Goal: Task Accomplishment & Management: Use online tool/utility

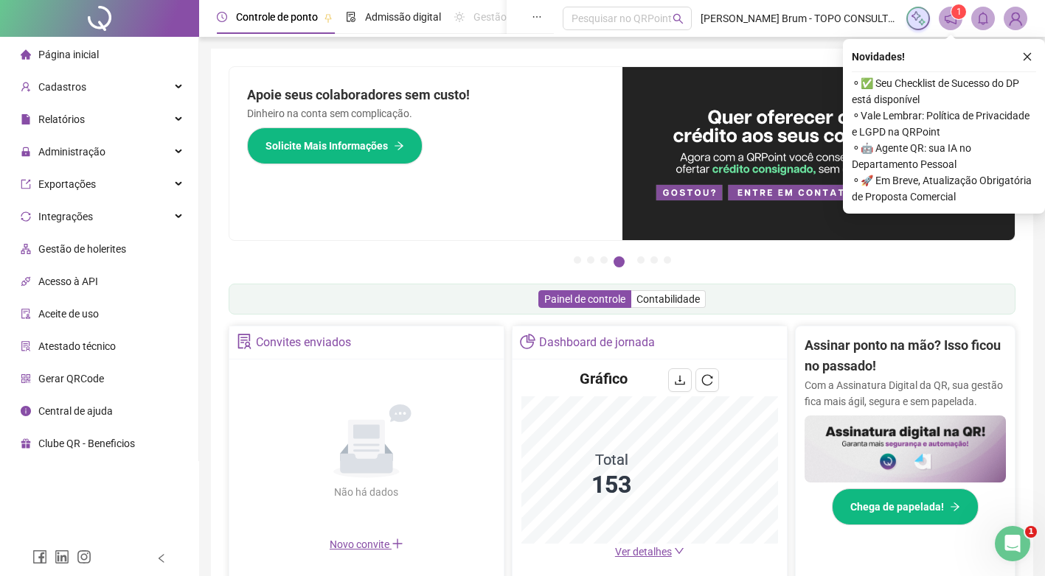
click at [486, 186] on div "Apoie seus colaboradores sem custo! Dinheiro na conta sem complicação. Solicite…" at bounding box center [425, 153] width 393 height 173
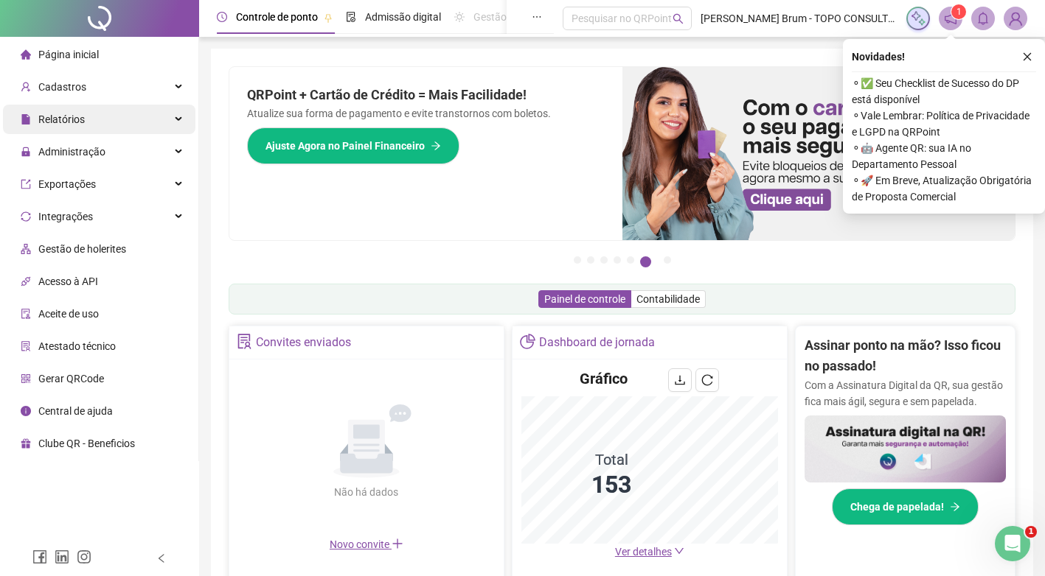
click at [85, 114] on div "Relatórios" at bounding box center [99, 119] width 192 height 29
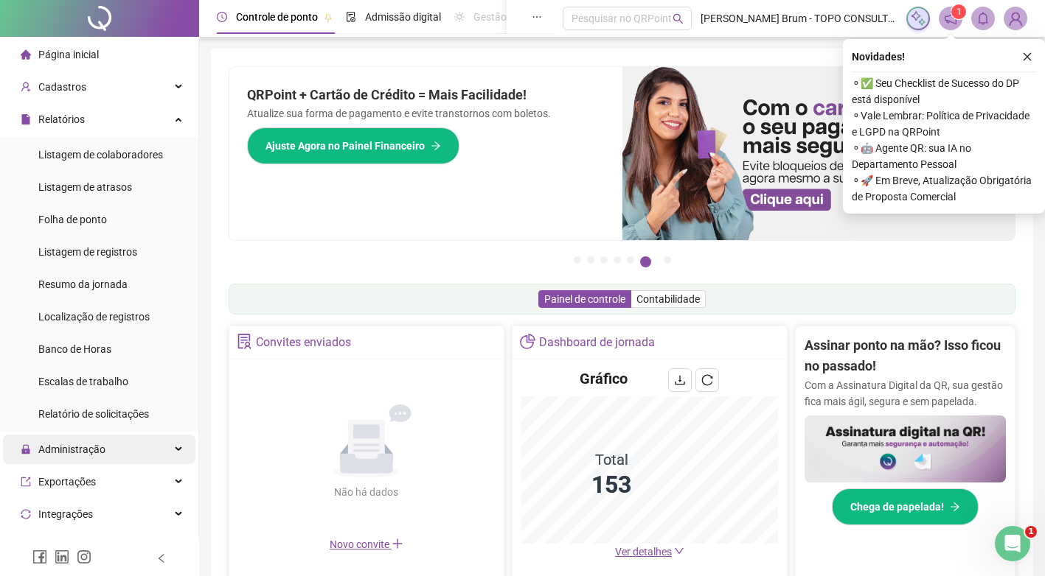
click at [75, 440] on span "Administração" at bounding box center [63, 449] width 85 height 29
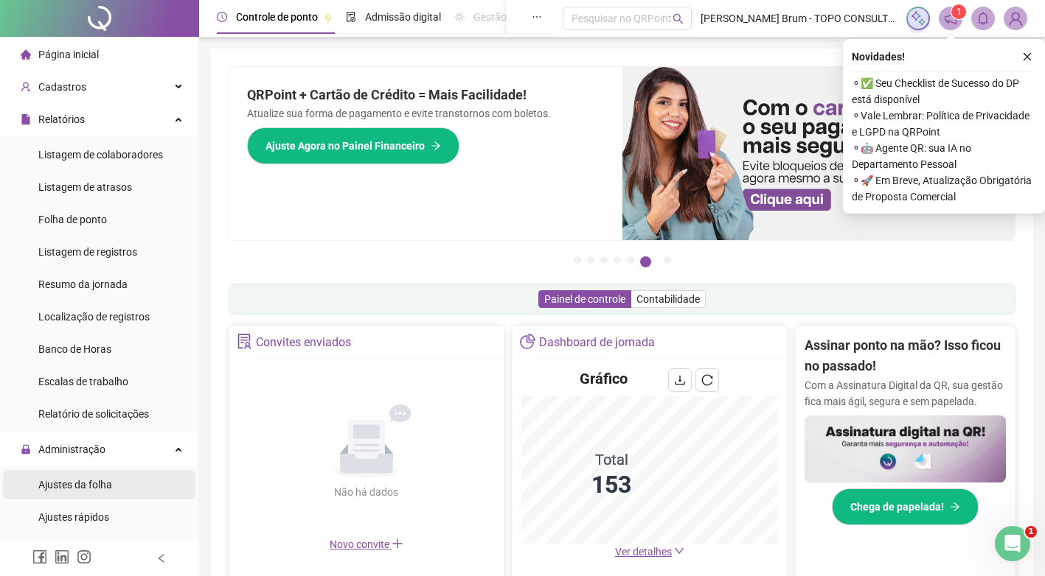
click at [83, 490] on span "Ajustes da folha" at bounding box center [75, 485] width 74 height 12
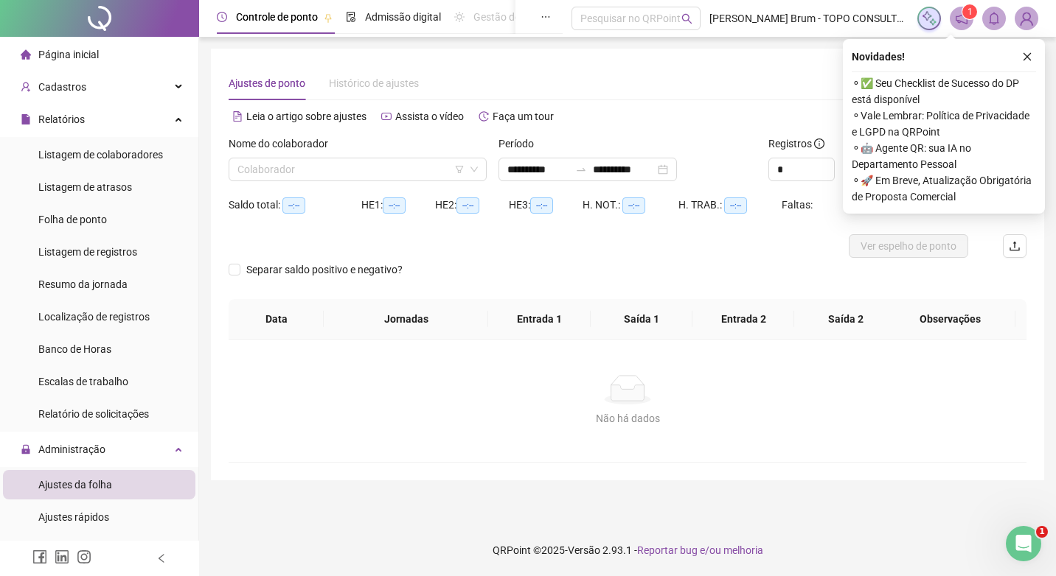
type input "**********"
click at [311, 173] on input "search" at bounding box center [350, 169] width 227 height 22
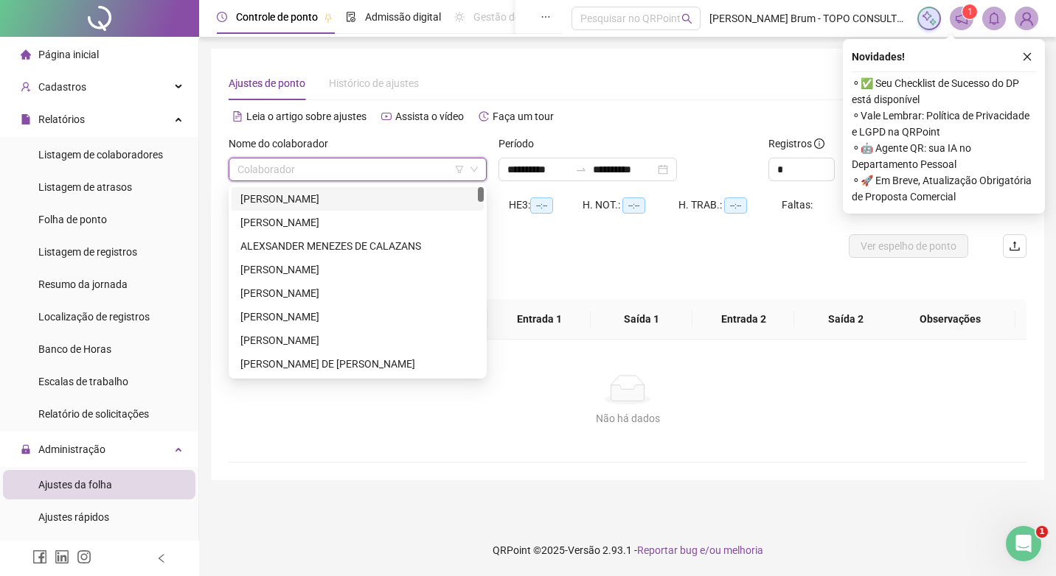
type input "*"
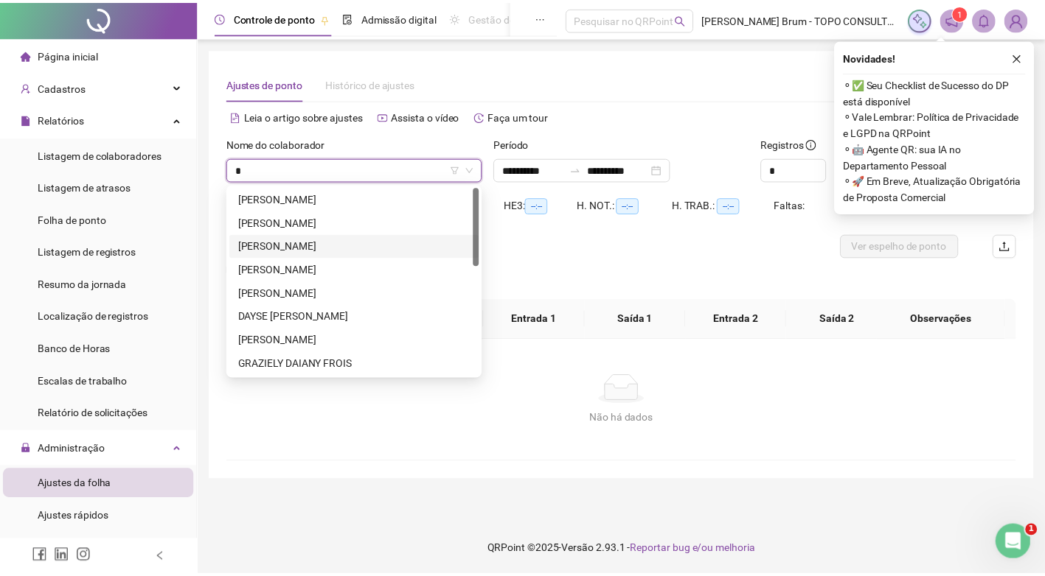
scroll to position [259, 0]
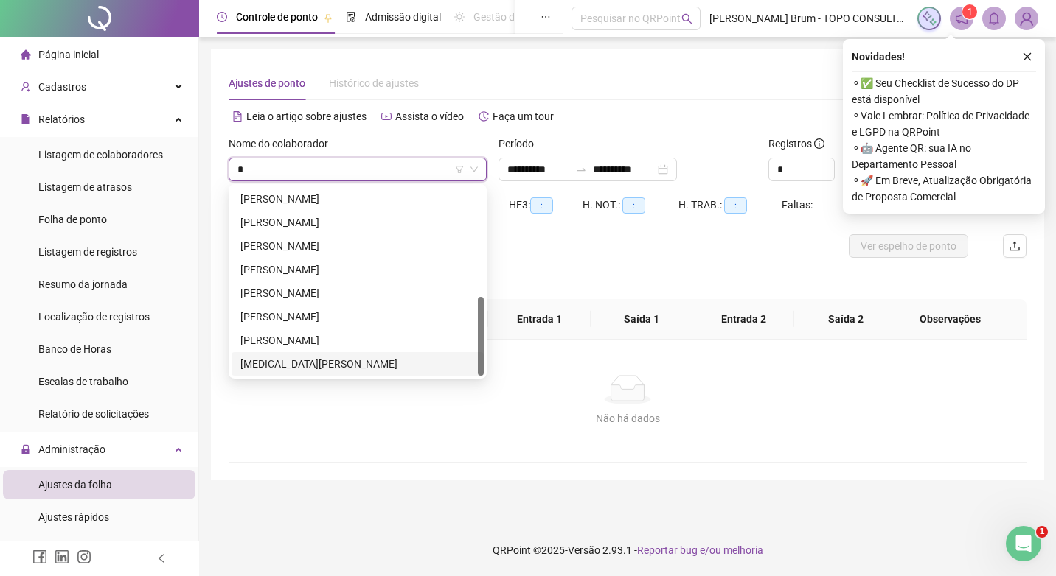
click at [321, 344] on div "[PERSON_NAME]" at bounding box center [357, 340] width 234 height 16
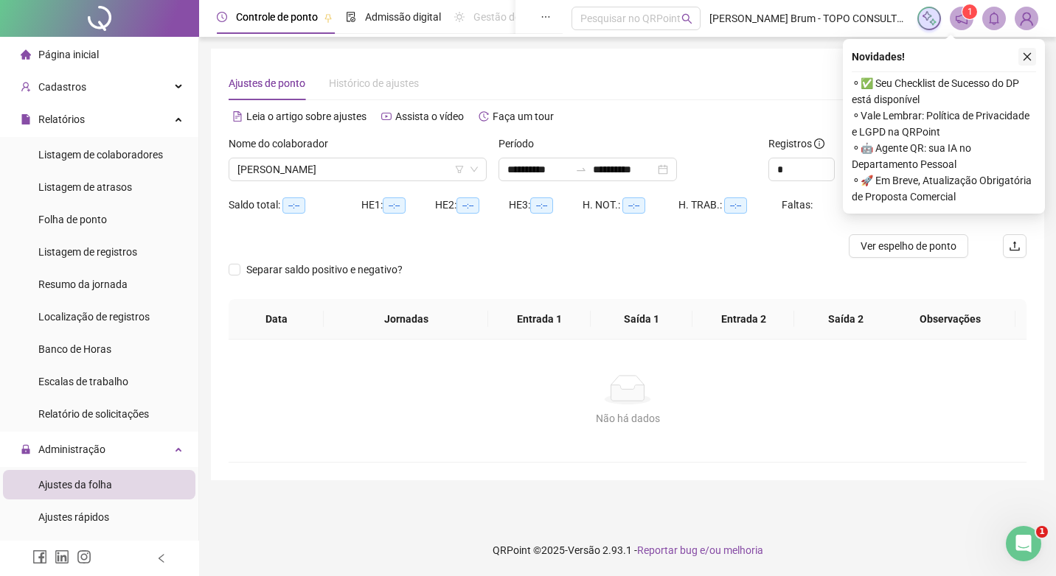
click at [1026, 60] on icon "close" at bounding box center [1027, 57] width 10 height 10
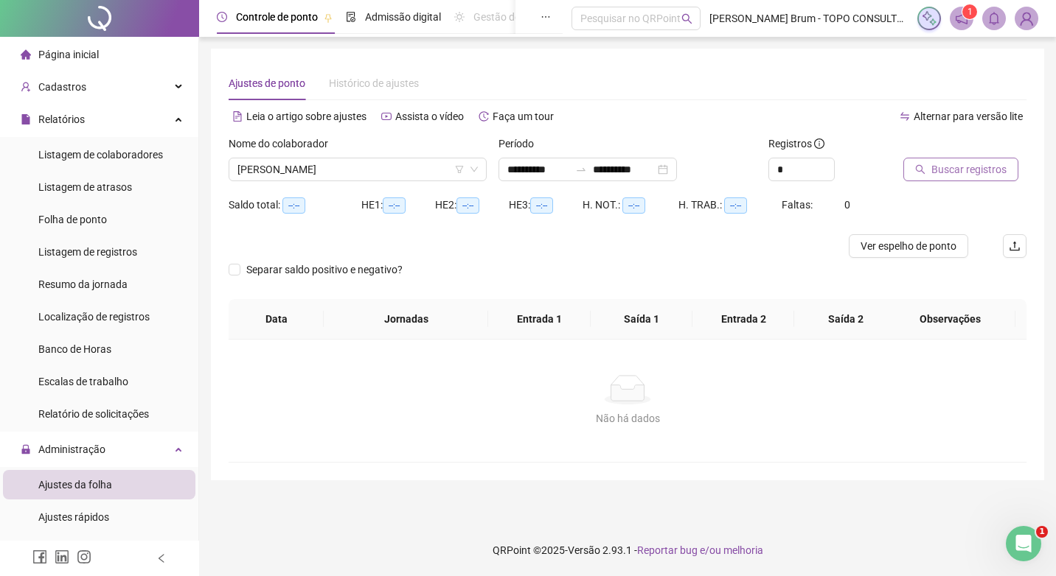
click at [924, 166] on icon "search" at bounding box center [920, 169] width 10 height 10
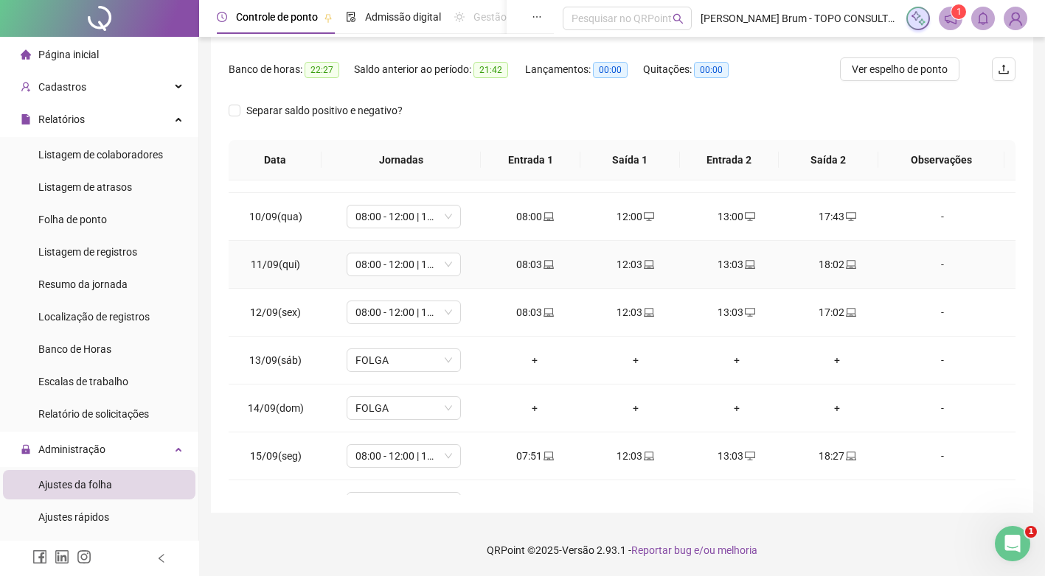
scroll to position [548, 0]
